Goal: Task Accomplishment & Management: Complete application form

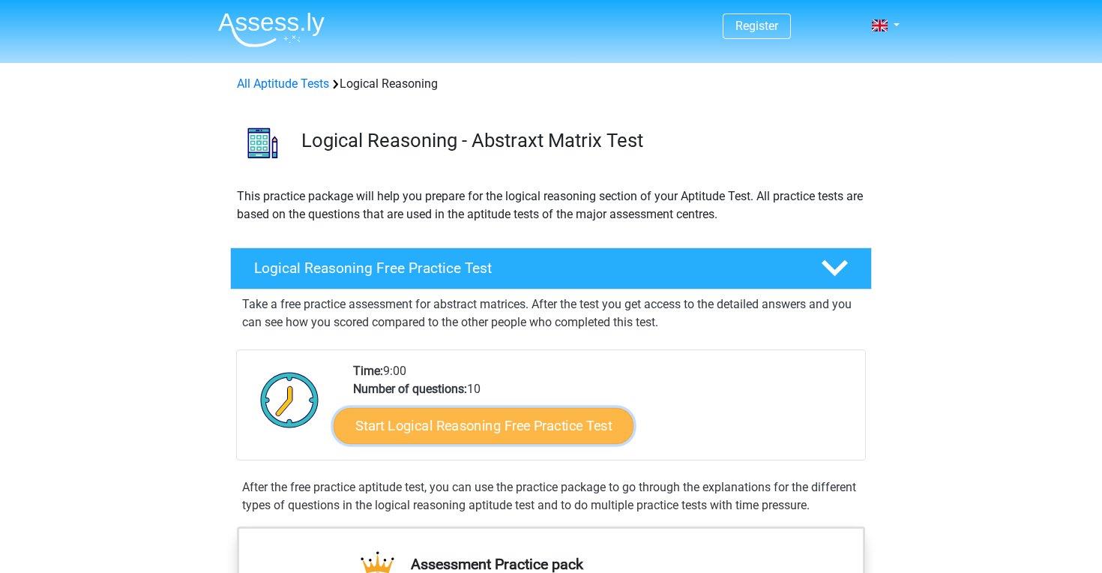
click at [589, 422] on link "Start Logical Reasoning Free Practice Test" at bounding box center [484, 425] width 300 height 36
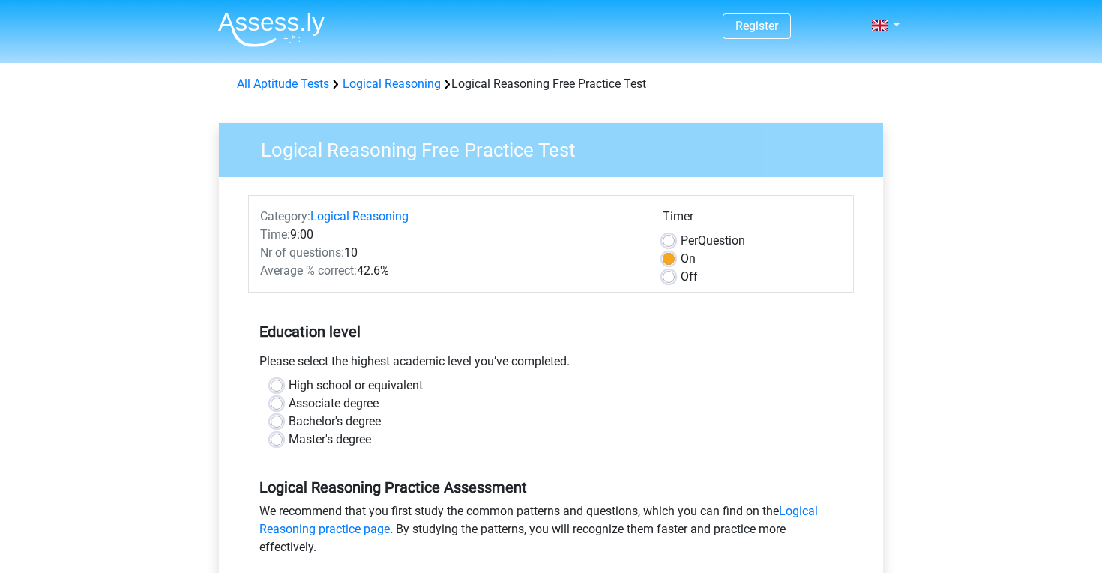
click at [346, 443] on label "Master's degree" at bounding box center [330, 439] width 82 height 18
click at [283, 443] on input "Master's degree" at bounding box center [277, 437] width 12 height 15
radio input "true"
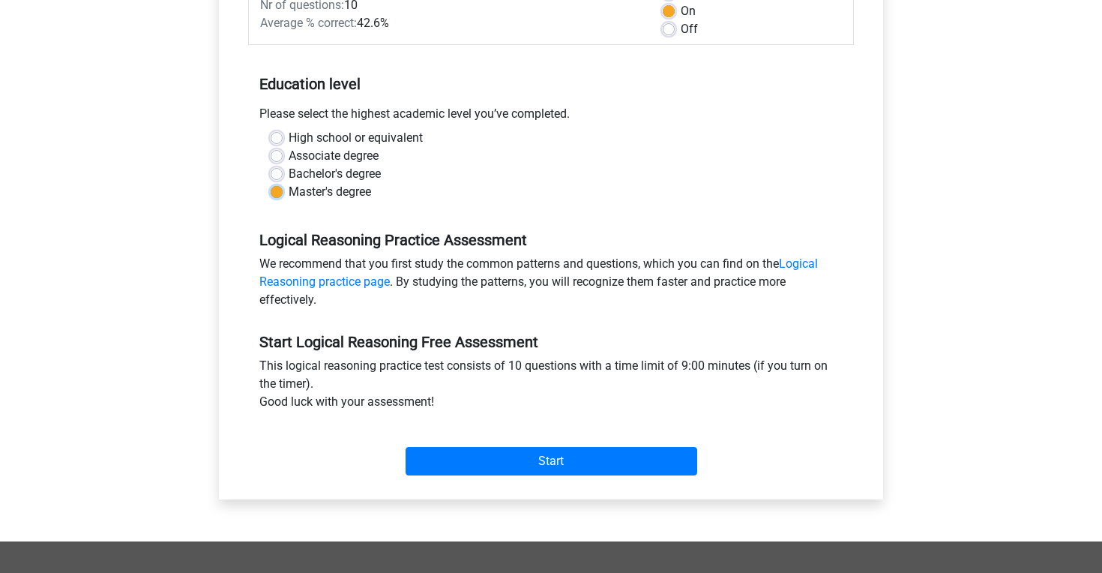
scroll to position [251, 0]
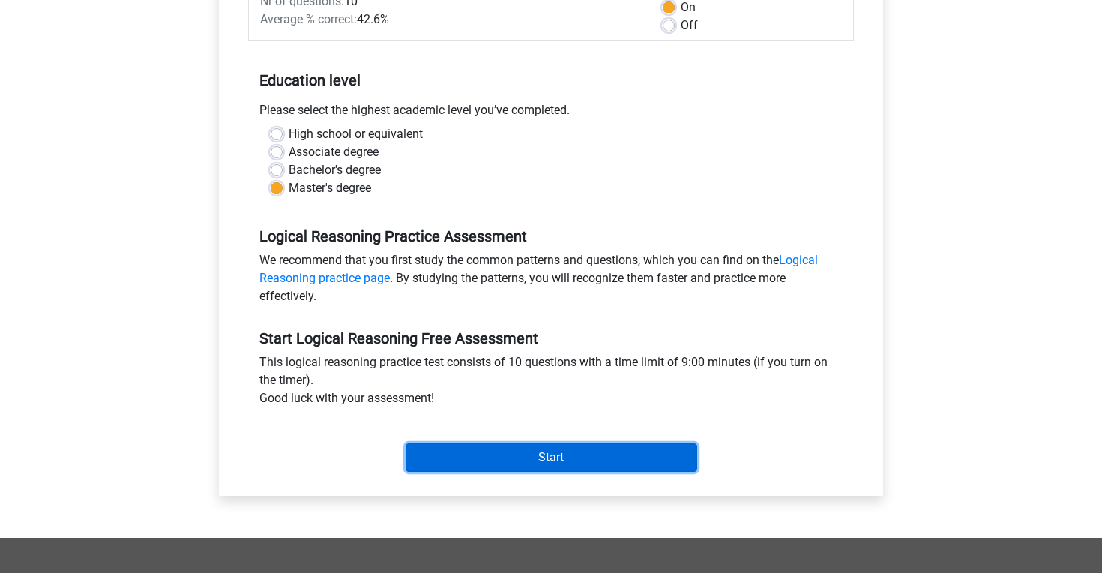
click at [587, 451] on input "Start" at bounding box center [552, 457] width 292 height 28
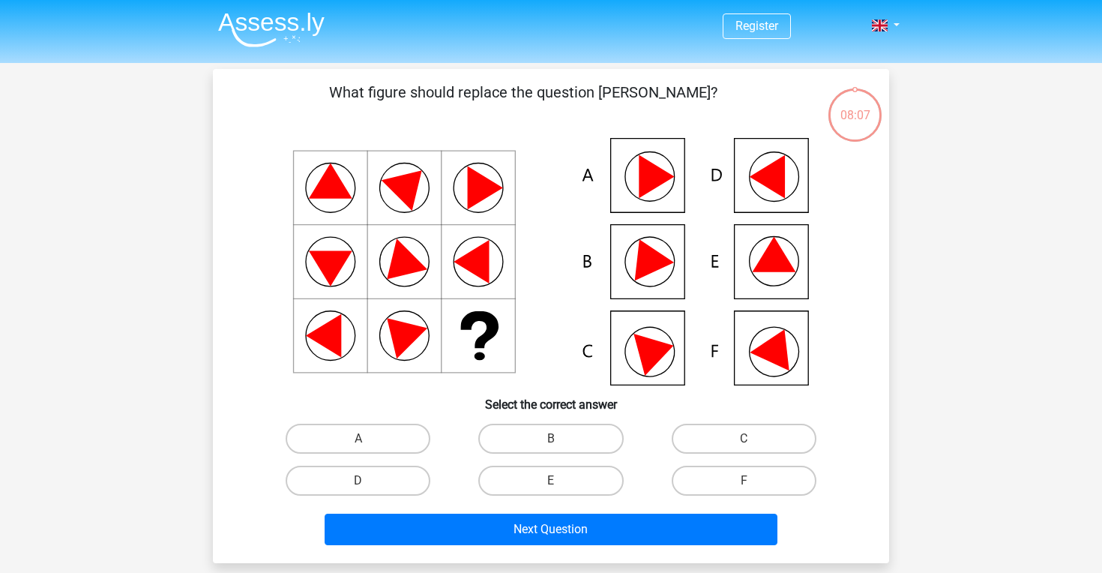
click at [664, 362] on icon at bounding box center [551, 261] width 604 height 247
click at [714, 442] on label "C" at bounding box center [744, 439] width 145 height 30
click at [744, 442] on input "C" at bounding box center [749, 444] width 10 height 10
radio input "true"
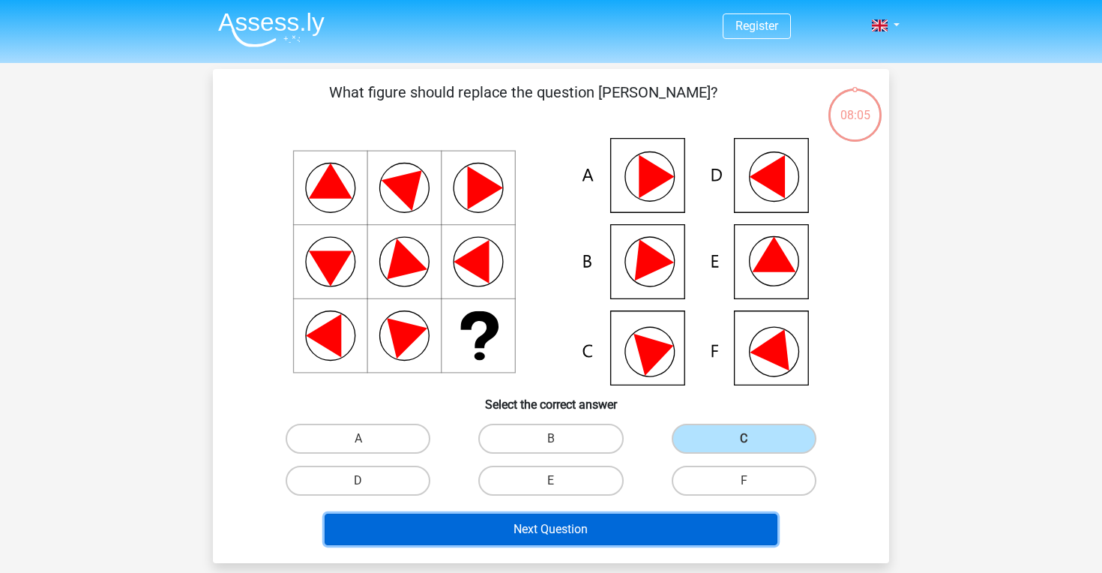
click at [680, 530] on button "Next Question" at bounding box center [552, 529] width 454 height 31
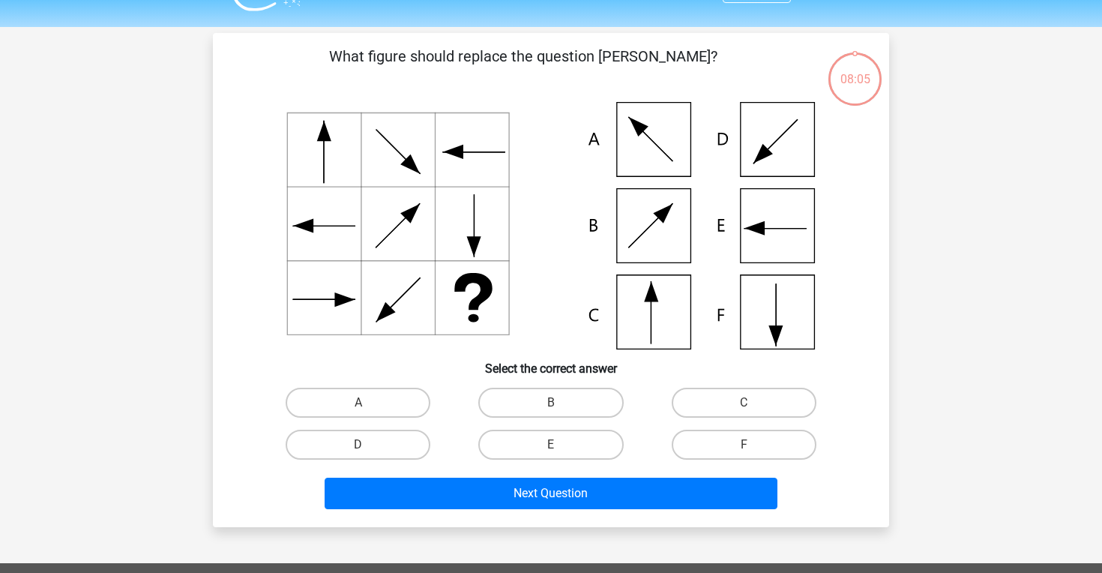
scroll to position [69, 0]
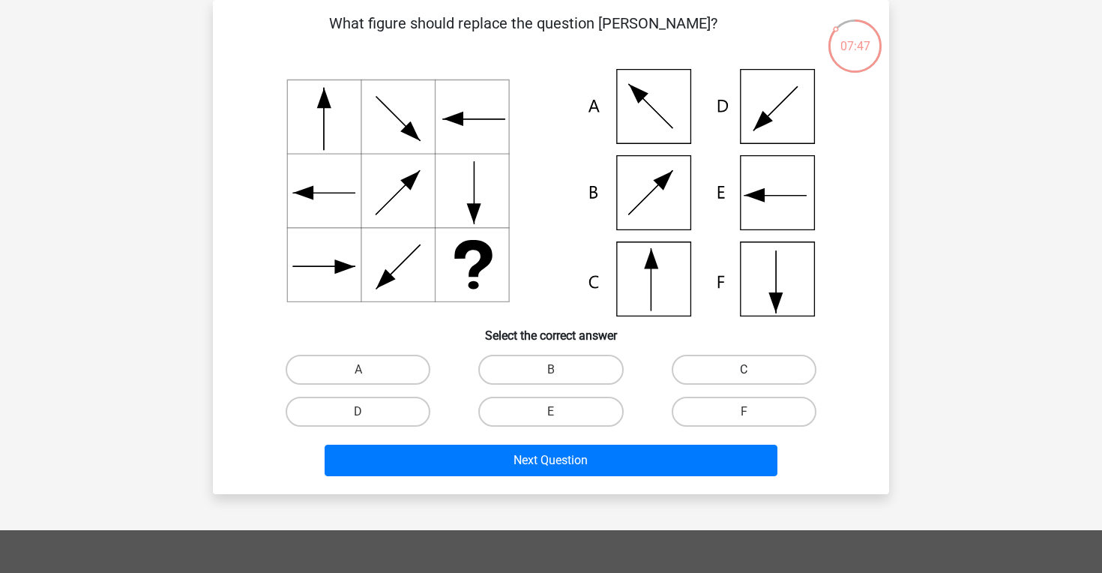
click at [733, 361] on label "C" at bounding box center [744, 370] width 145 height 30
click at [744, 370] on input "C" at bounding box center [749, 375] width 10 height 10
radio input "true"
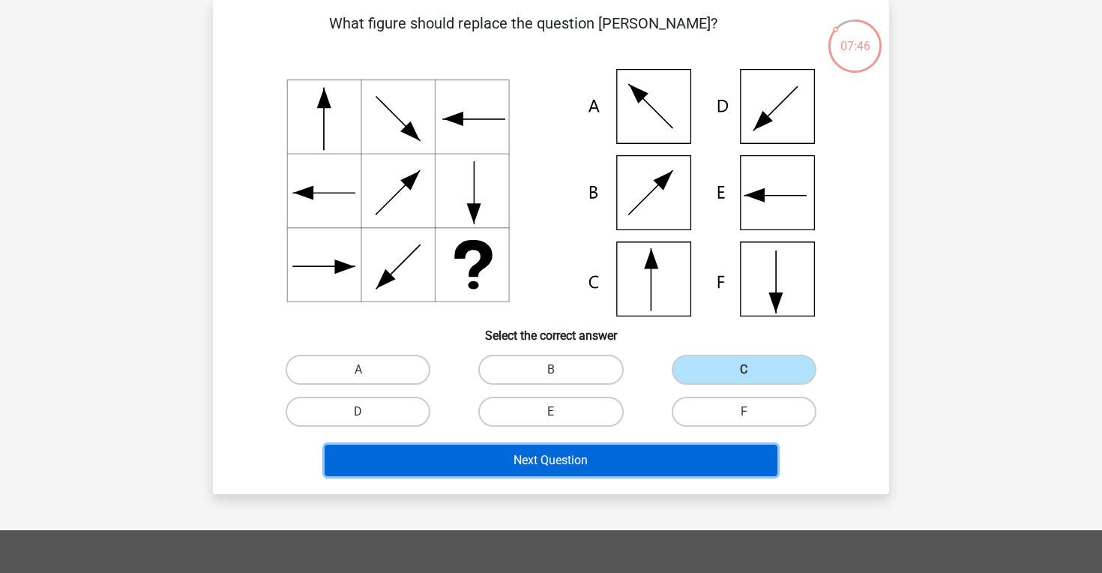
click at [682, 453] on button "Next Question" at bounding box center [552, 460] width 454 height 31
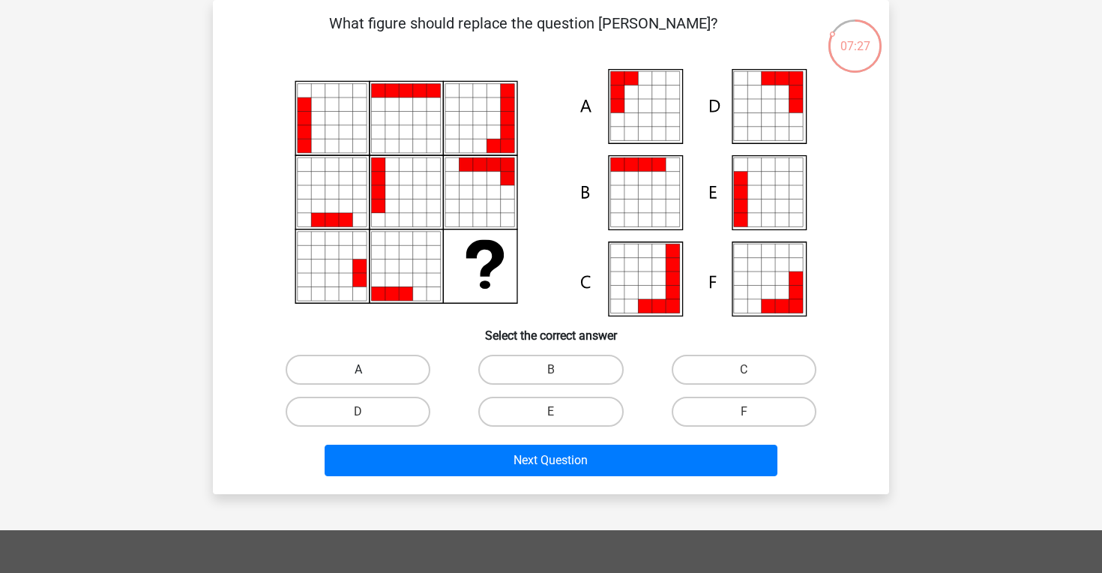
click at [382, 375] on label "A" at bounding box center [358, 370] width 145 height 30
click at [368, 375] on input "A" at bounding box center [363, 375] width 10 height 10
radio input "true"
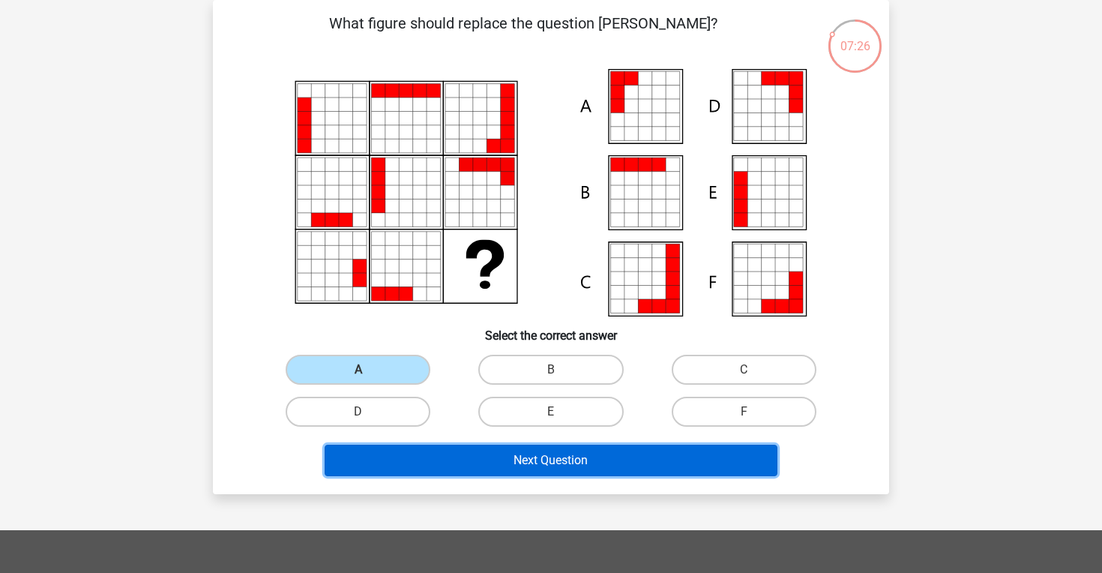
click at [392, 469] on button "Next Question" at bounding box center [552, 460] width 454 height 31
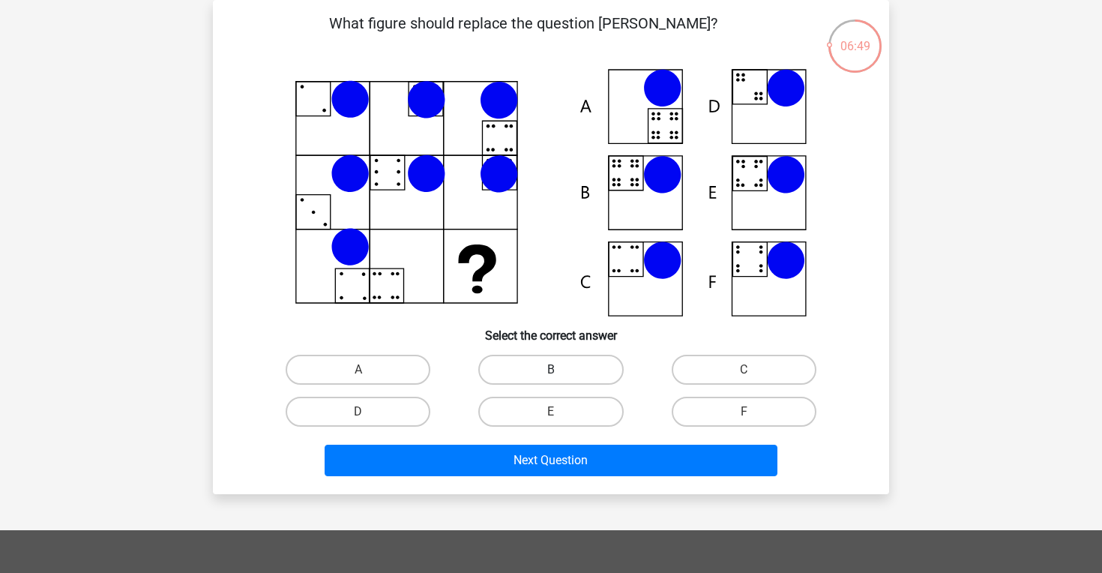
click at [600, 363] on label "B" at bounding box center [550, 370] width 145 height 30
click at [561, 370] on input "B" at bounding box center [556, 375] width 10 height 10
radio input "true"
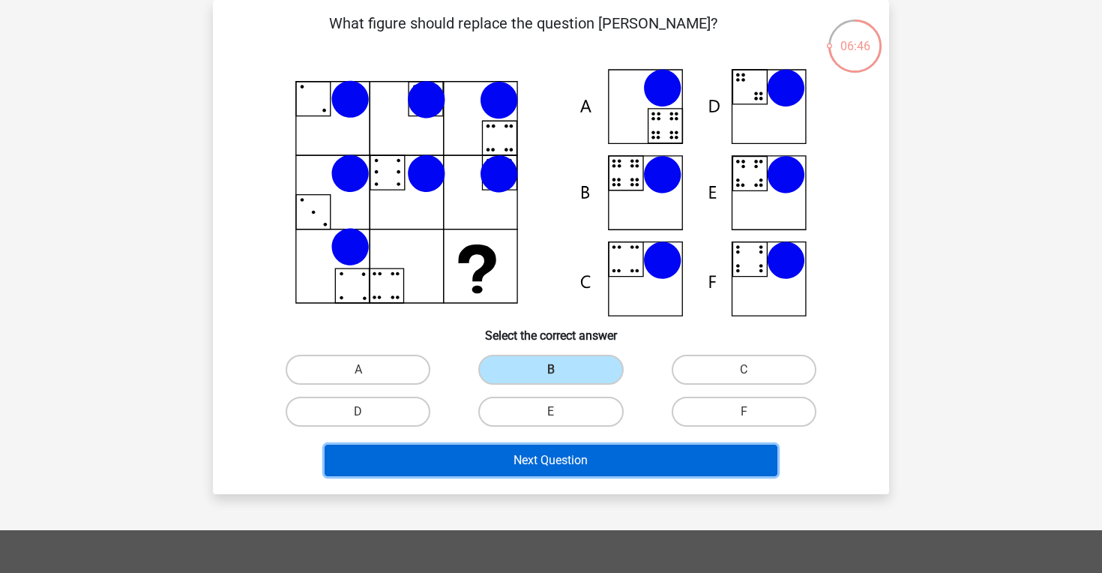
click at [568, 454] on button "Next Question" at bounding box center [552, 460] width 454 height 31
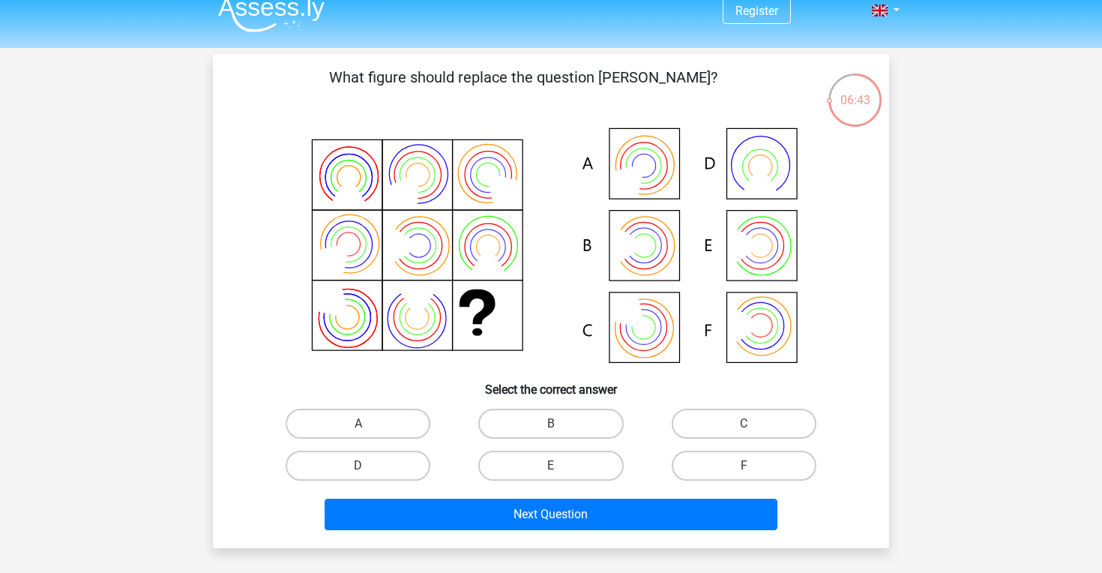
scroll to position [30, 0]
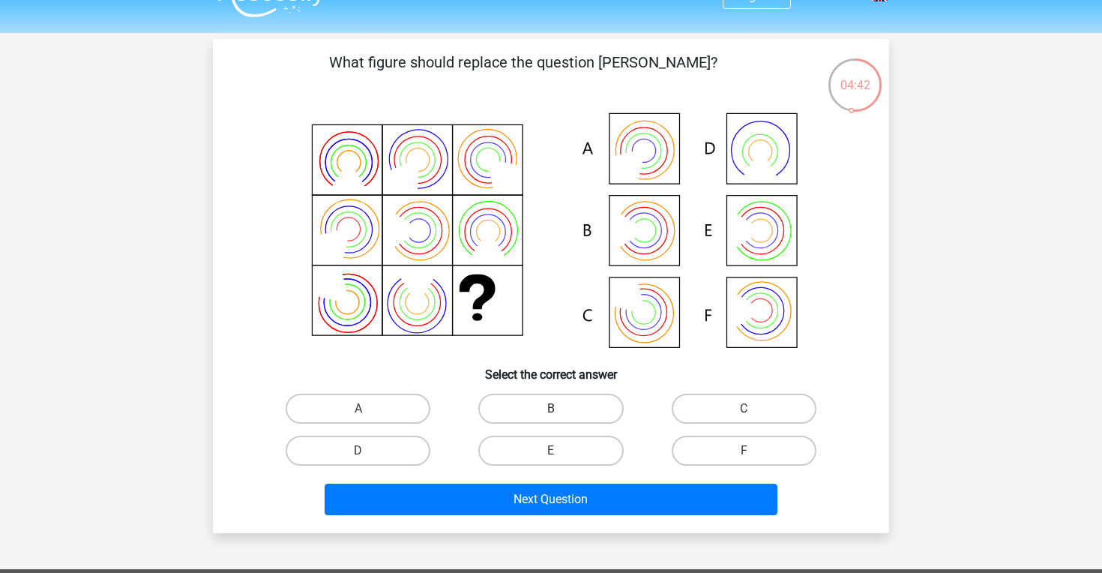
click at [564, 403] on label "B" at bounding box center [550, 409] width 145 height 30
click at [561, 409] on input "B" at bounding box center [556, 414] width 10 height 10
radio input "true"
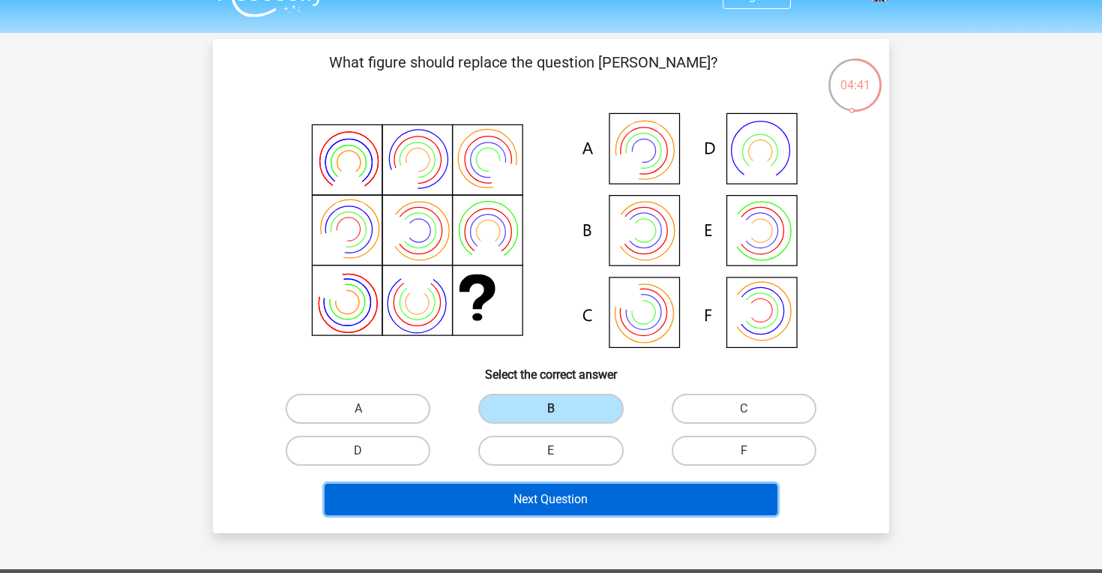
click at [558, 502] on button "Next Question" at bounding box center [552, 499] width 454 height 31
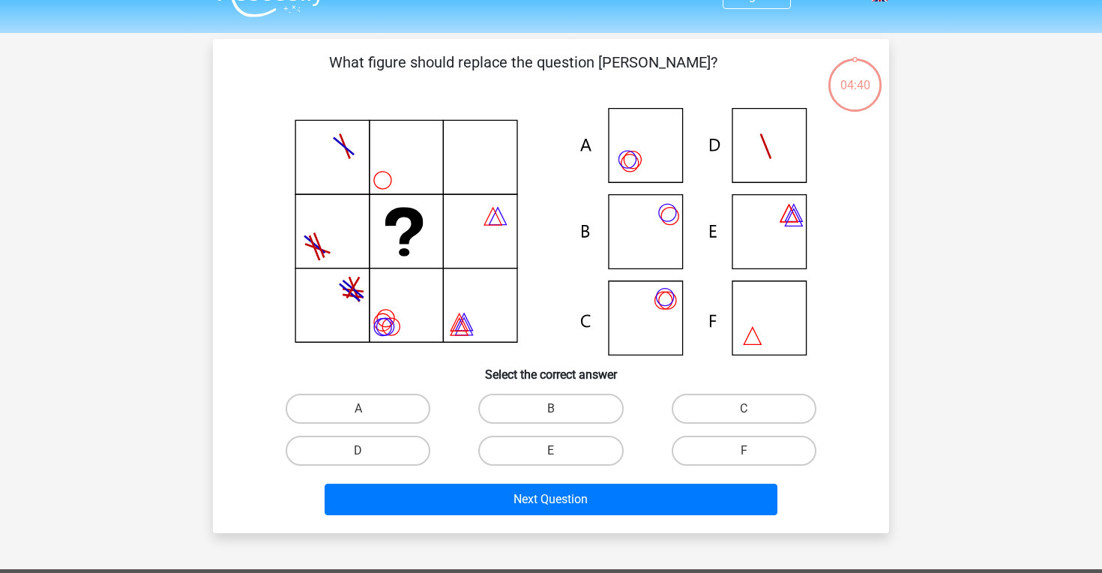
scroll to position [69, 0]
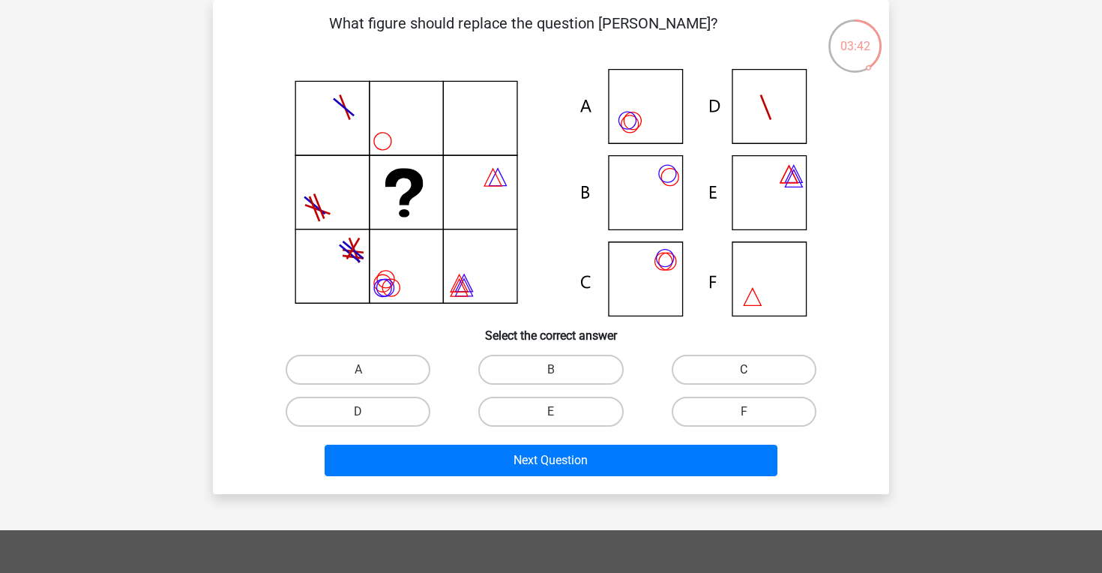
click at [726, 361] on label "C" at bounding box center [744, 370] width 145 height 30
click at [744, 370] on input "C" at bounding box center [749, 375] width 10 height 10
radio input "true"
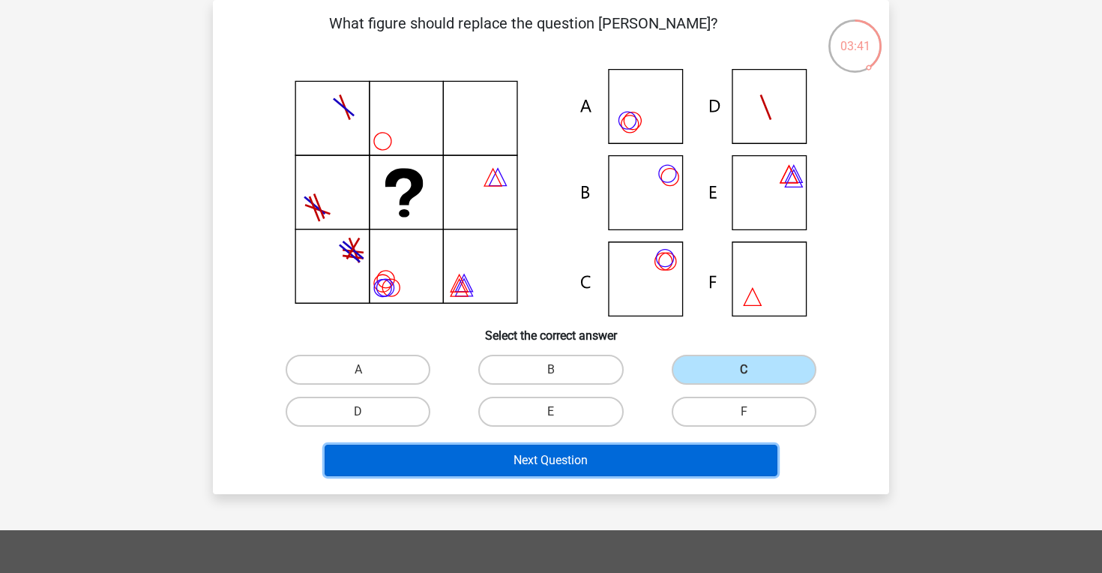
click at [666, 458] on button "Next Question" at bounding box center [552, 460] width 454 height 31
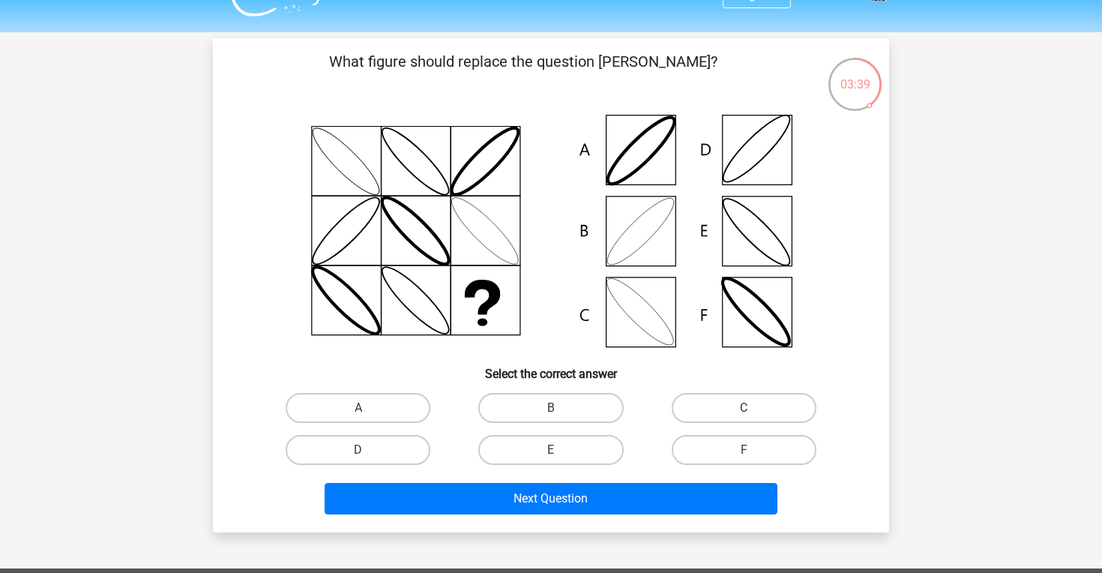
scroll to position [30, 0]
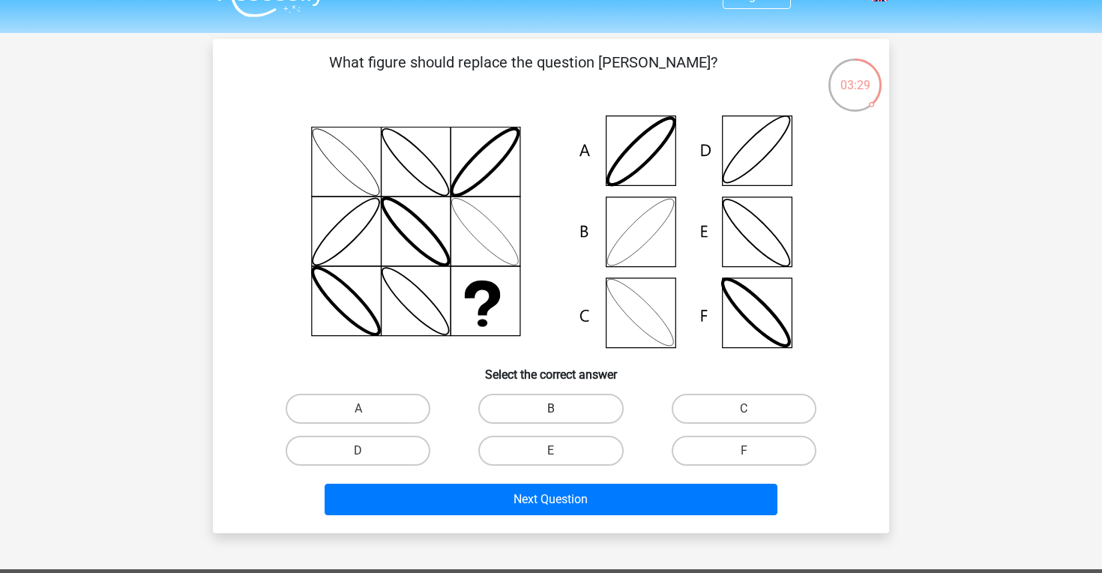
click at [521, 403] on label "B" at bounding box center [550, 409] width 145 height 30
click at [551, 409] on input "B" at bounding box center [556, 414] width 10 height 10
radio input "true"
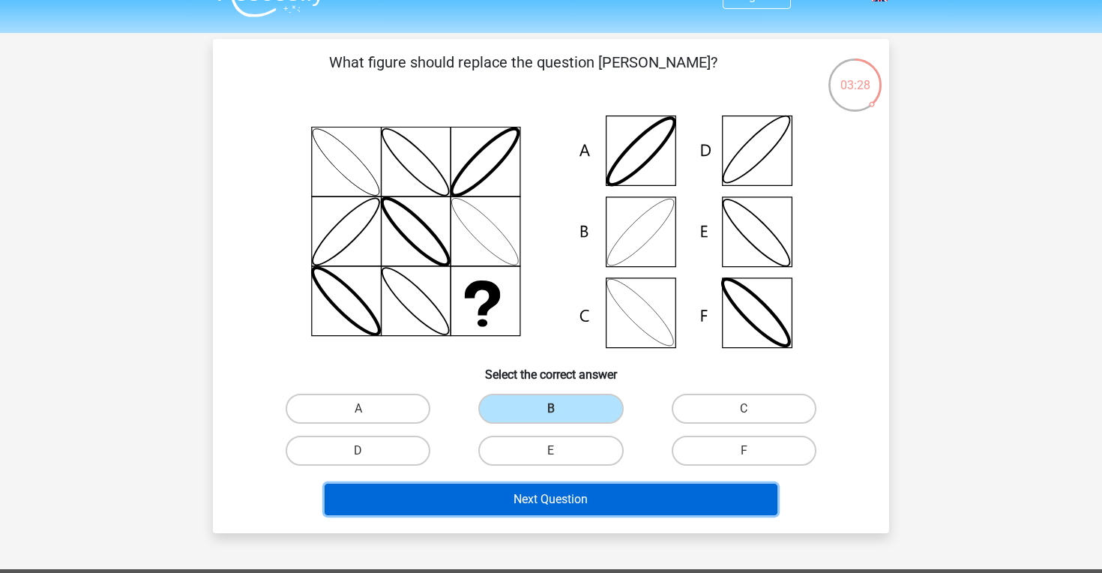
click at [517, 500] on button "Next Question" at bounding box center [552, 499] width 454 height 31
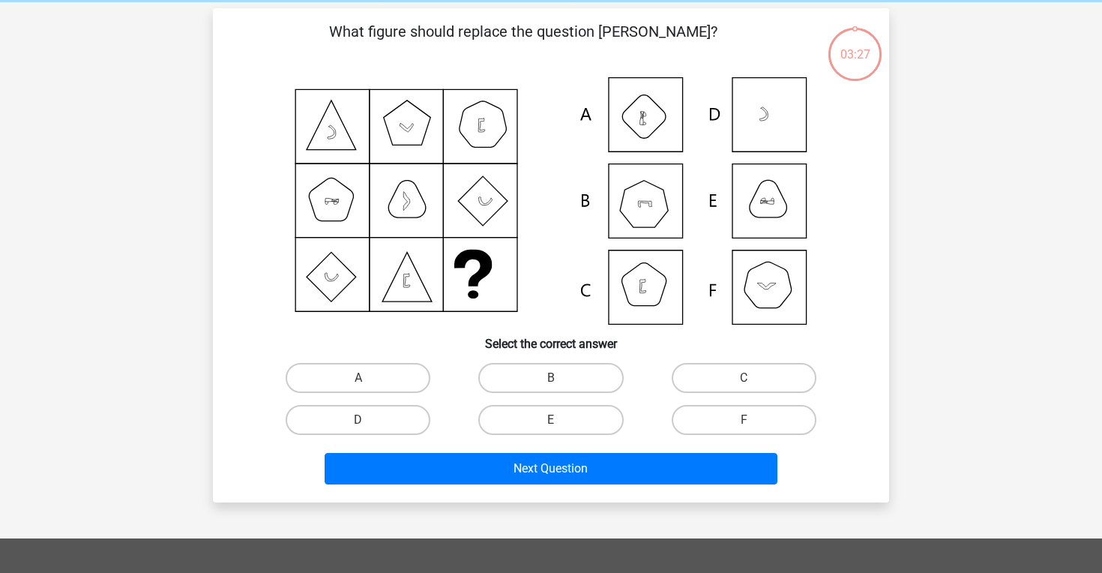
scroll to position [69, 0]
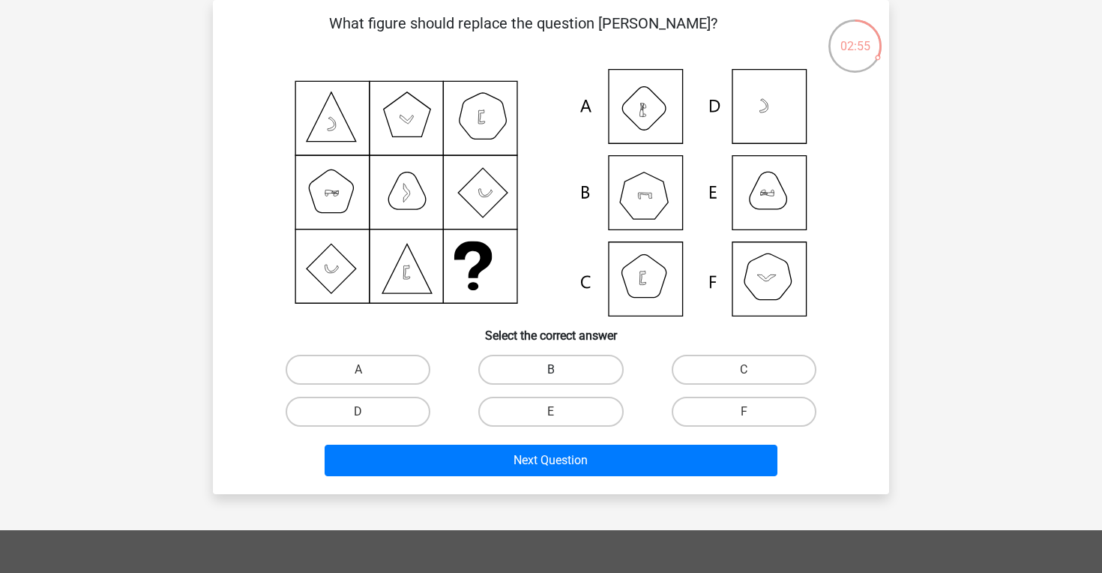
click at [587, 359] on label "B" at bounding box center [550, 370] width 145 height 30
click at [561, 370] on input "B" at bounding box center [556, 375] width 10 height 10
radio input "true"
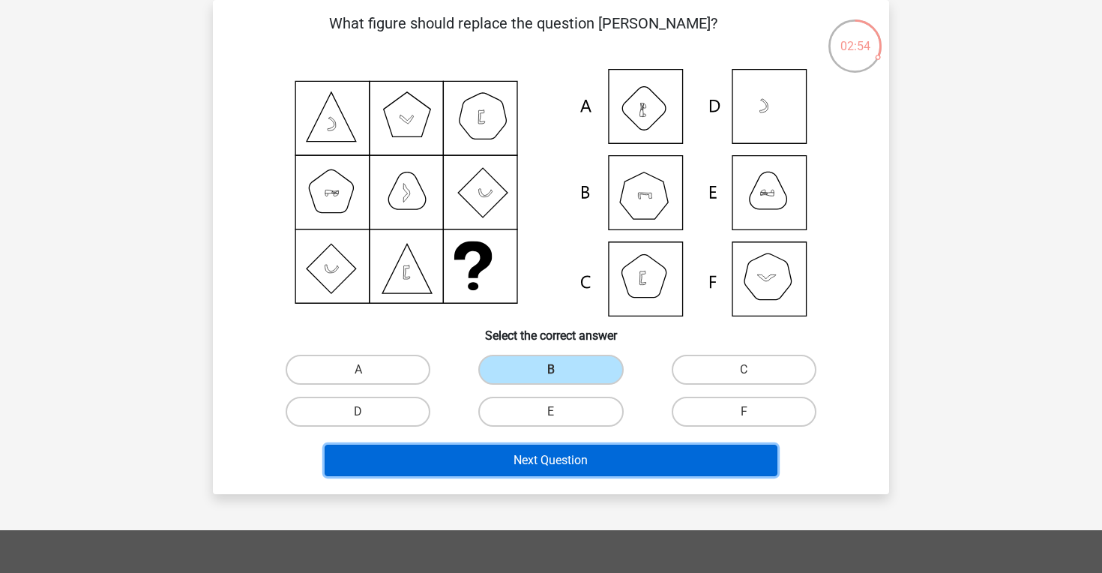
click at [583, 471] on button "Next Question" at bounding box center [552, 460] width 454 height 31
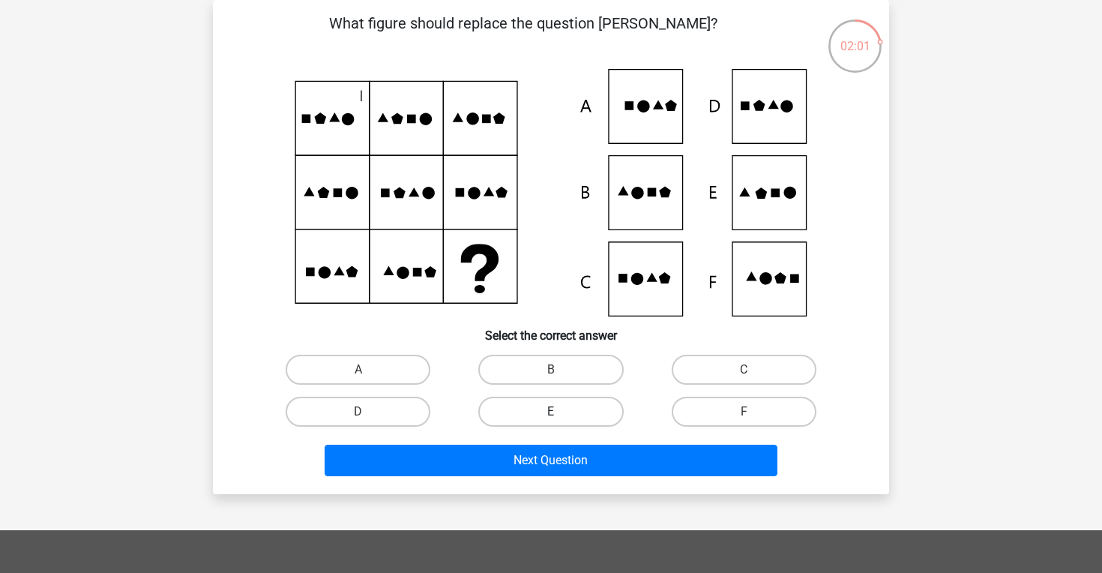
click at [538, 397] on label "E" at bounding box center [550, 412] width 145 height 30
click at [551, 412] on input "E" at bounding box center [556, 417] width 10 height 10
radio input "true"
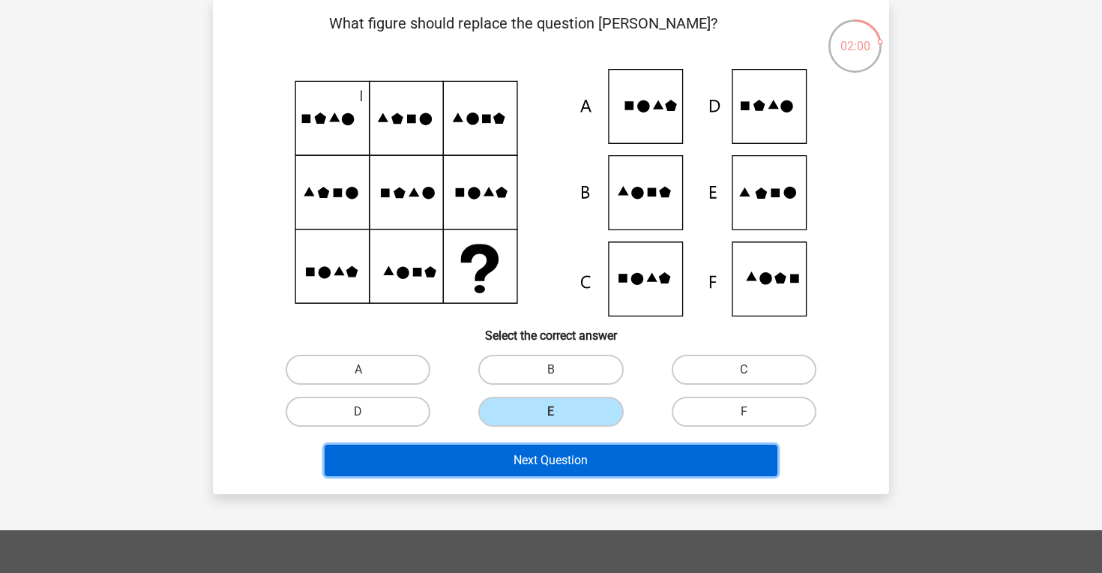
click at [537, 458] on button "Next Question" at bounding box center [552, 460] width 454 height 31
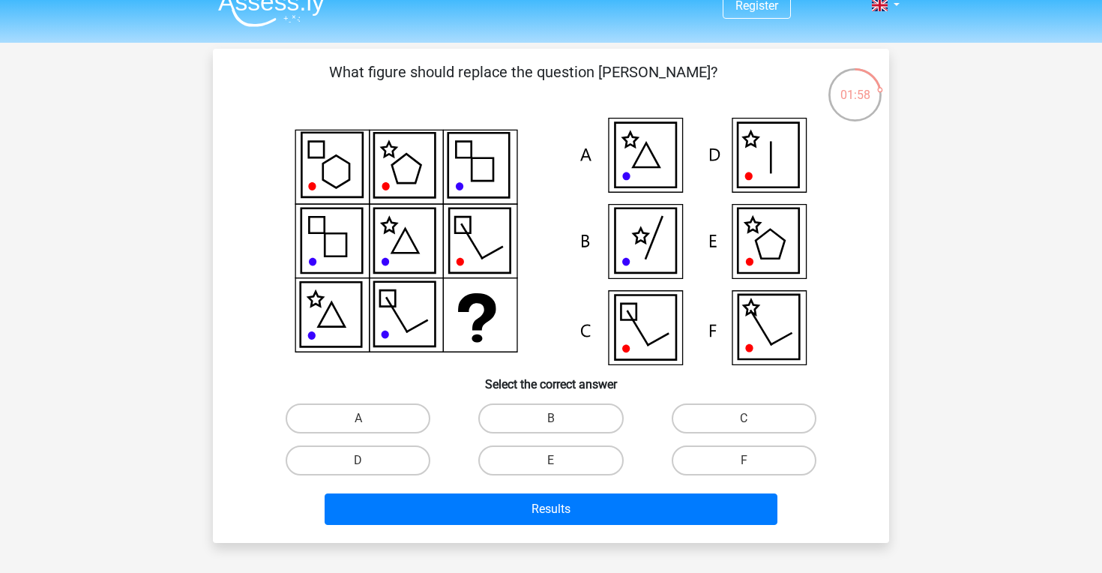
scroll to position [14, 0]
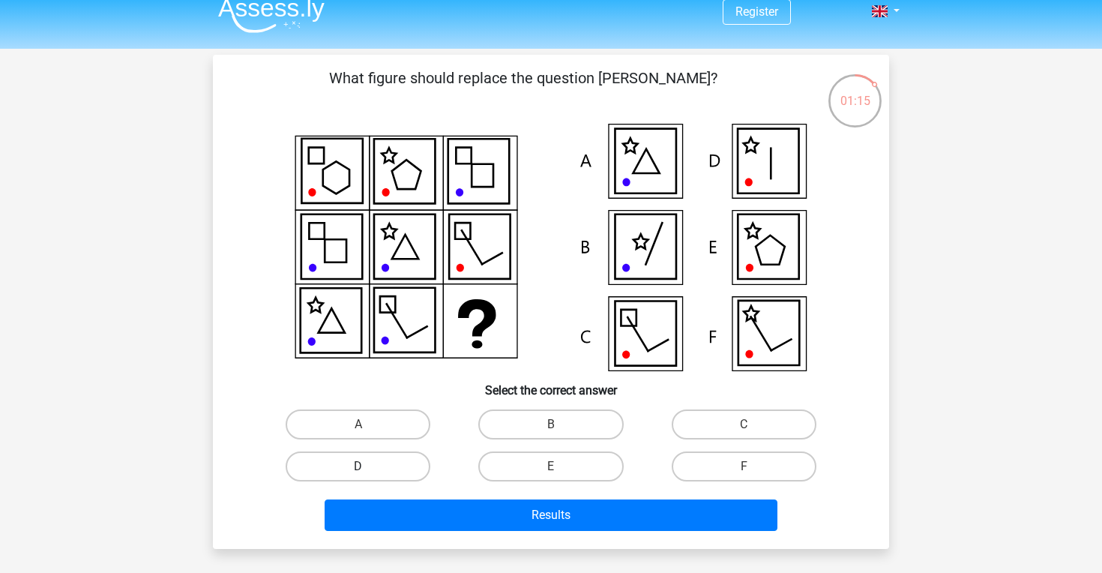
click at [416, 462] on label "D" at bounding box center [358, 466] width 145 height 30
click at [368, 466] on input "D" at bounding box center [363, 471] width 10 height 10
radio input "true"
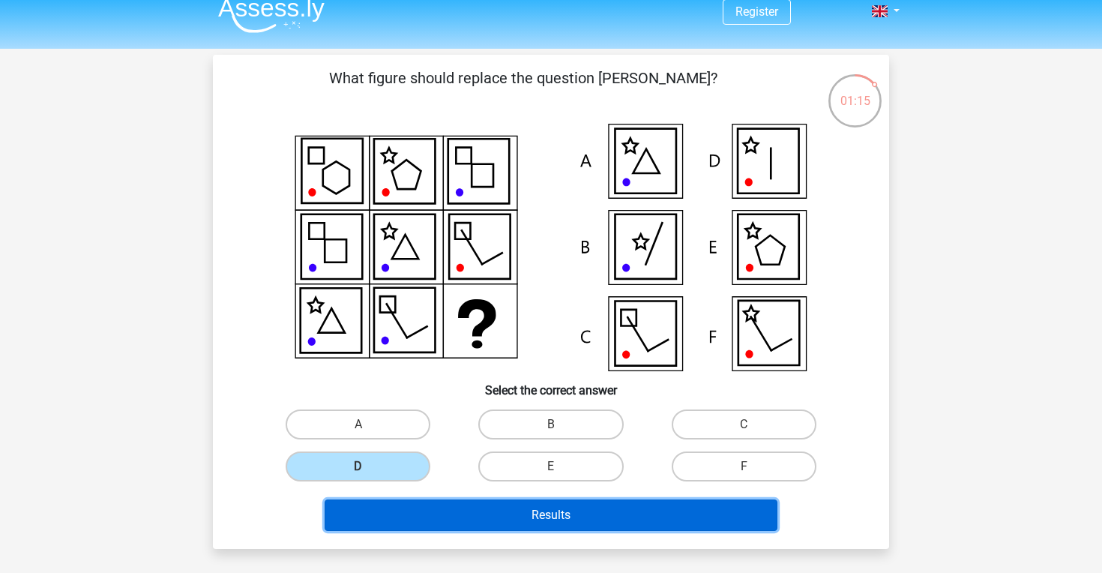
click at [433, 509] on button "Results" at bounding box center [552, 514] width 454 height 31
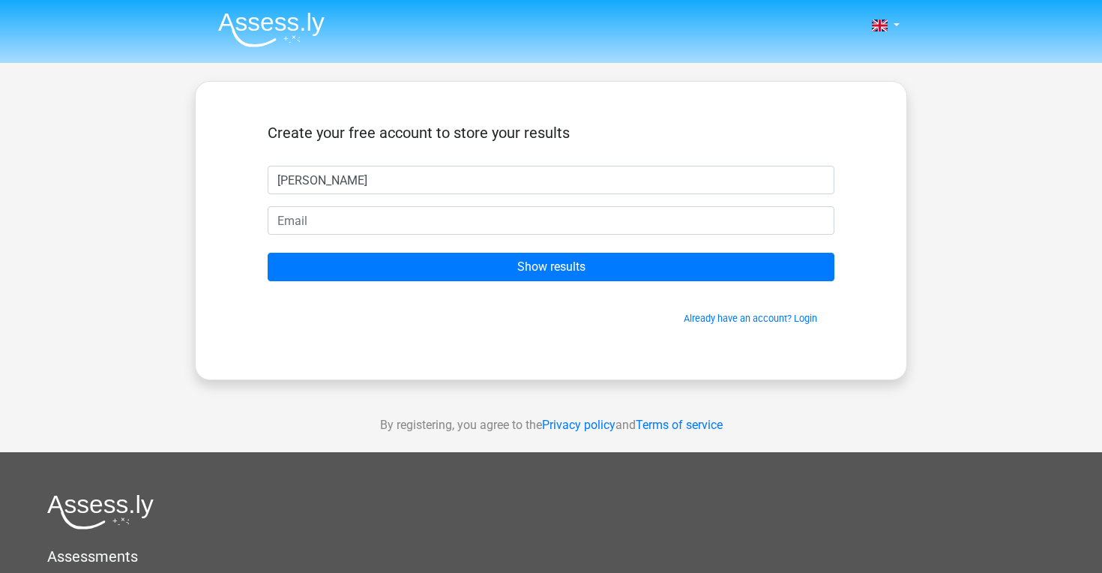
type input "sophie"
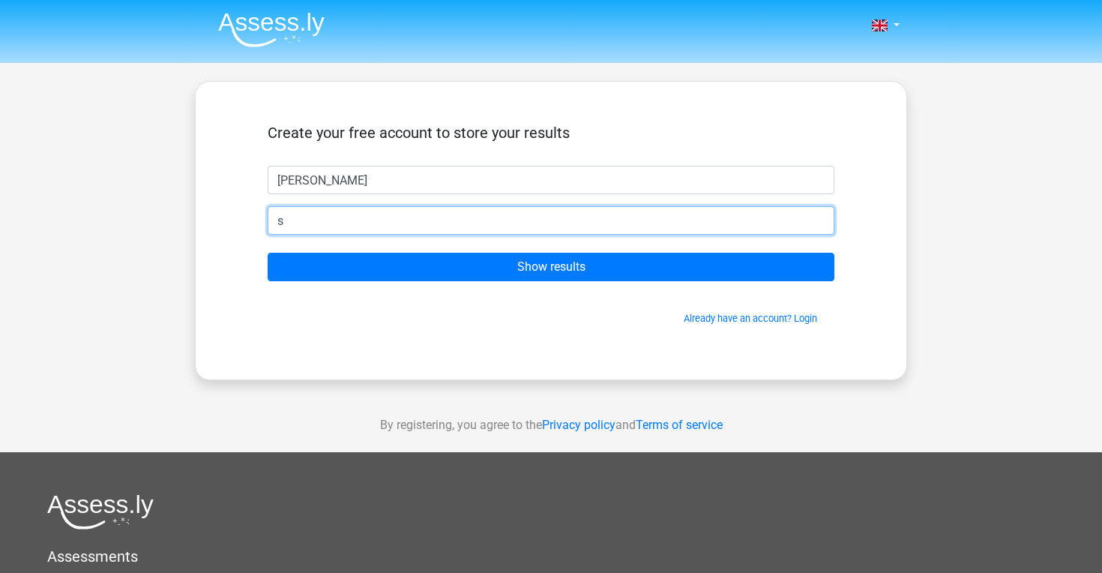
type input "[EMAIL_ADDRESS][DOMAIN_NAME]"
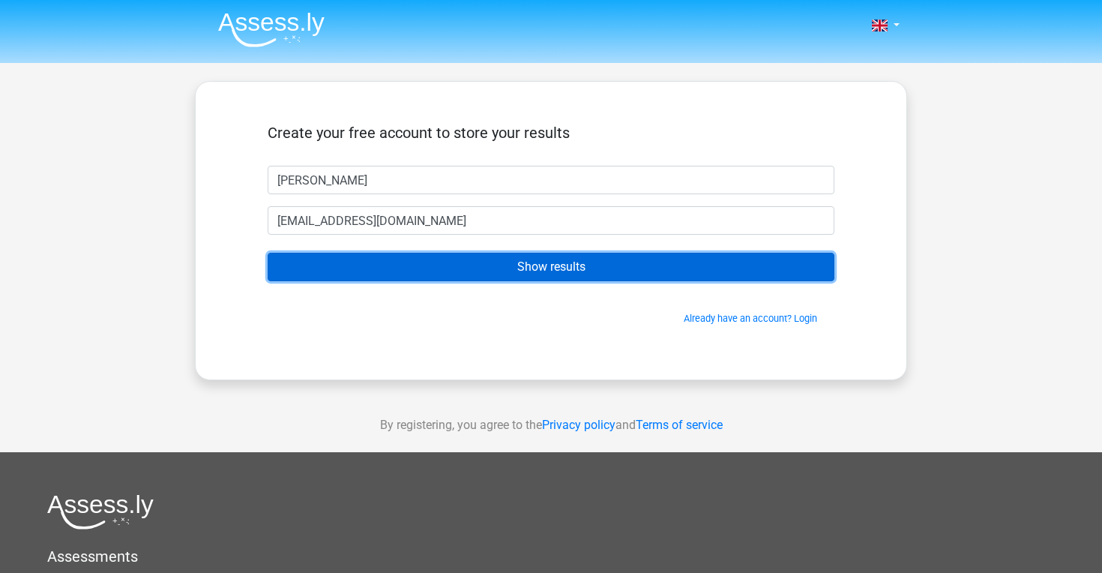
click at [472, 270] on input "Show results" at bounding box center [551, 267] width 567 height 28
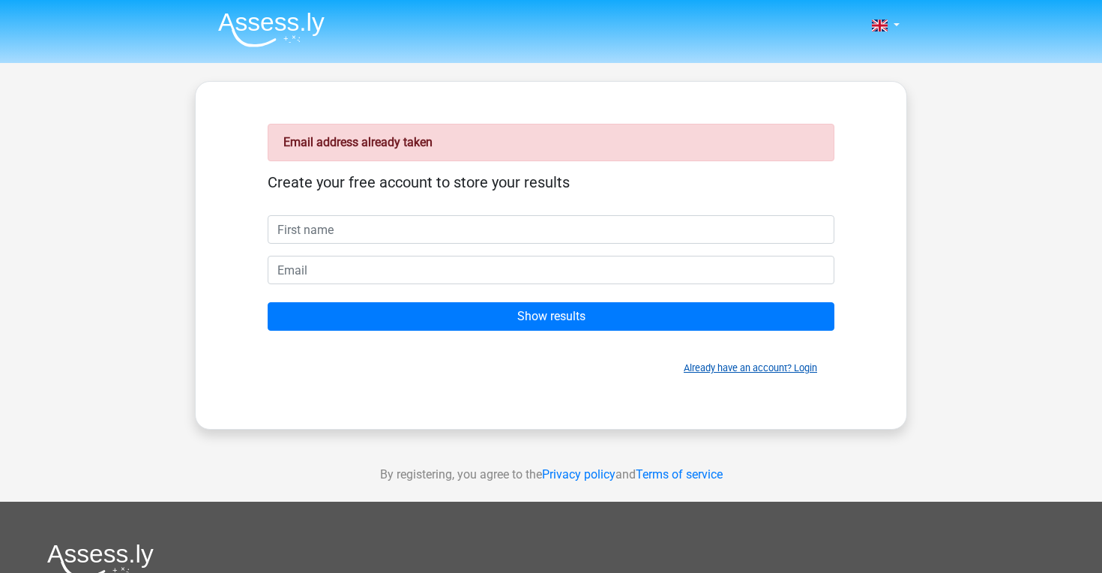
click at [748, 368] on link "Already have an account? Login" at bounding box center [750, 367] width 133 height 11
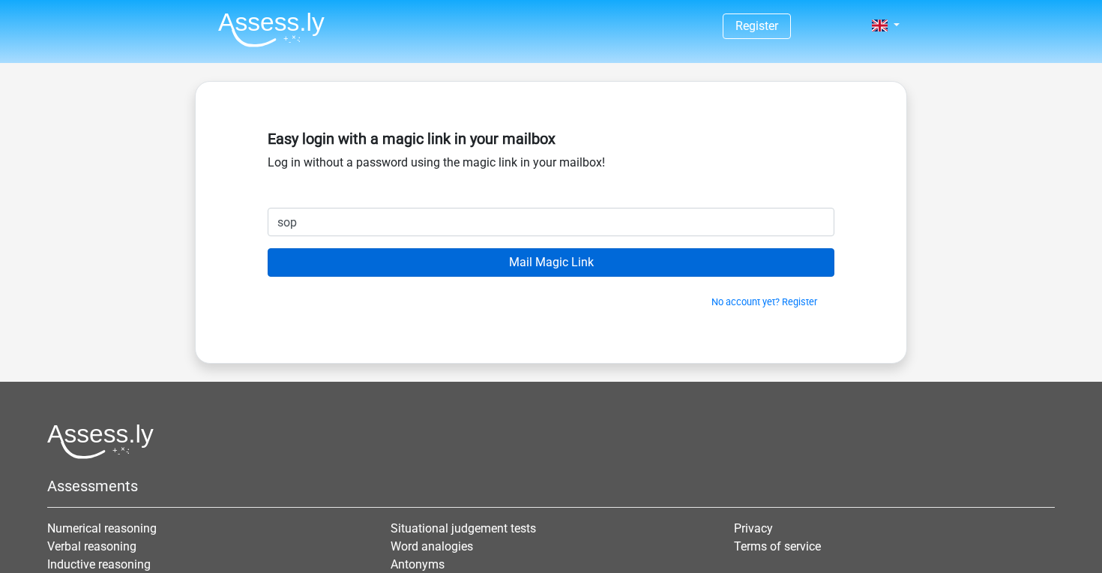
type input "[EMAIL_ADDRESS][DOMAIN_NAME]"
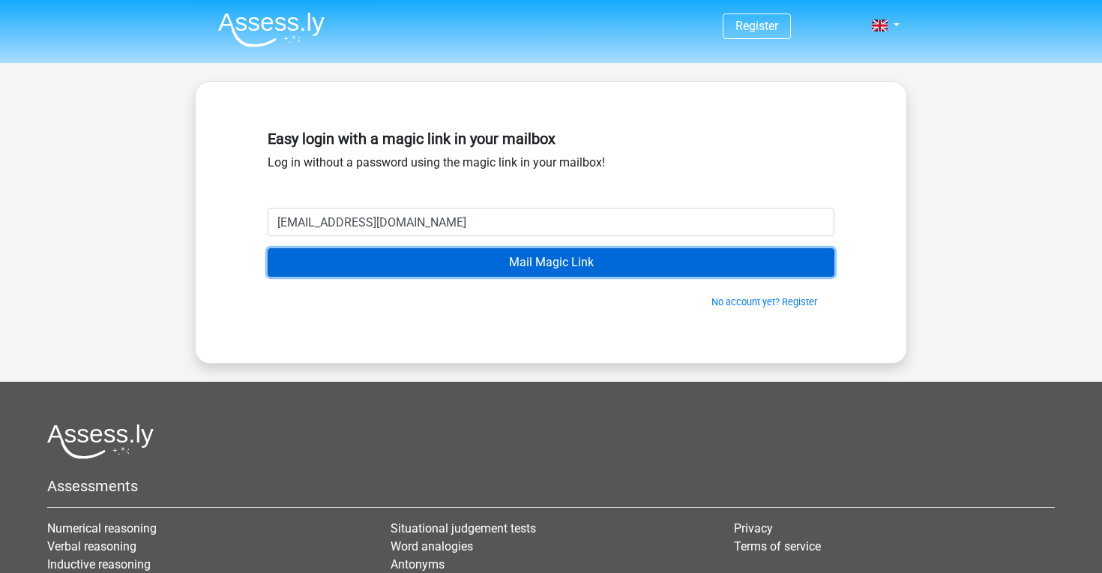
click at [480, 263] on input "Mail Magic Link" at bounding box center [551, 262] width 567 height 28
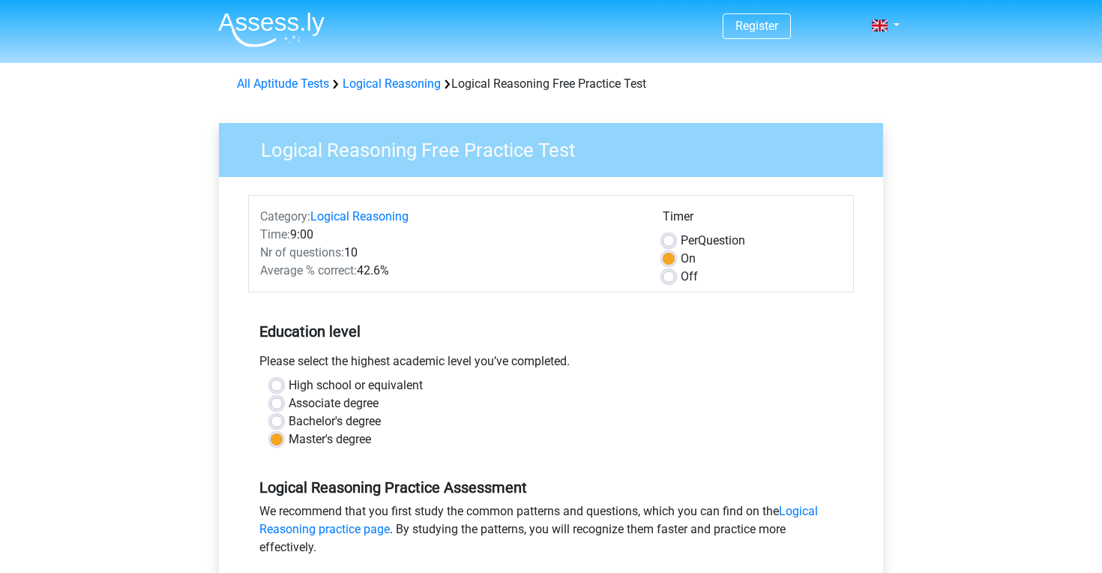
scroll to position [251, 0]
